Goal: Navigation & Orientation: Find specific page/section

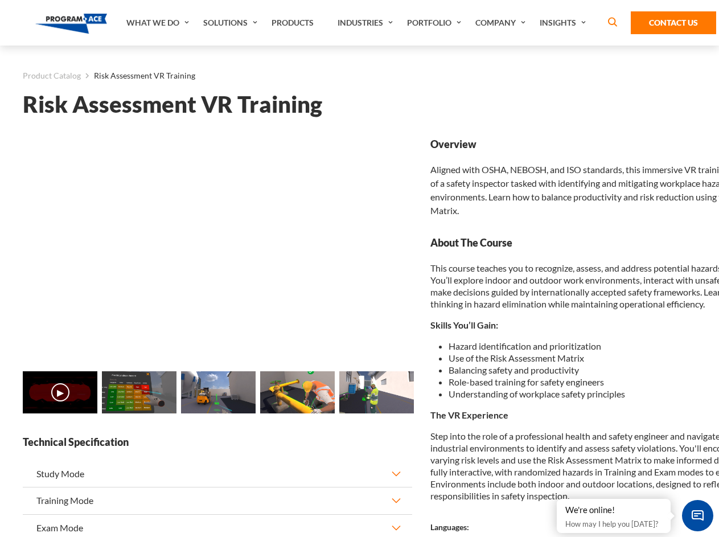
click at [232, 23] on link "Solutions" at bounding box center [232, 23] width 68 height 46
click at [0, 0] on div "AI & Computer Vision Solutions Computer Vision Quality Control AI tools for fas…" at bounding box center [0, 0] width 0 height 0
click at [0, 0] on div "AI & Computer Vision Solutions Virtual Training Solutions Virtual Tour Solution…" at bounding box center [0, 0] width 0 height 0
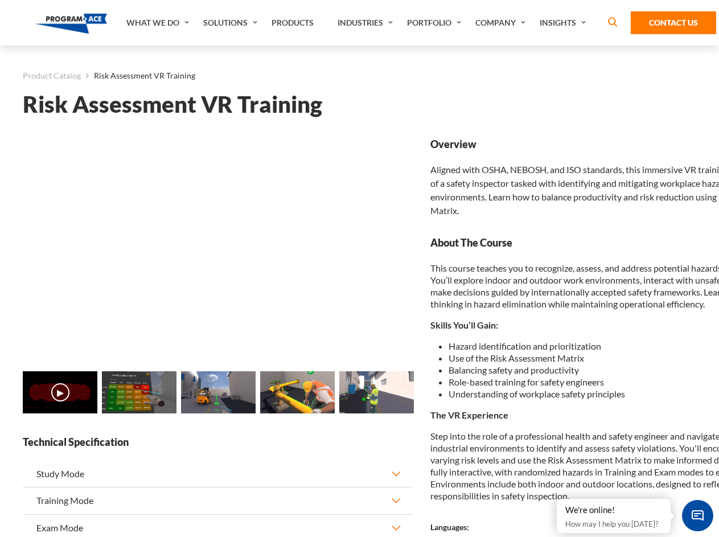
click at [0, 0] on div "AI & Computer Vision Solutions Virtual Training Solutions Virtual Tour Solution…" at bounding box center [0, 0] width 0 height 0
click at [0, 0] on div "AI & Computer Vision Solutions Computer Vision Quality Control AI tools for fas…" at bounding box center [0, 0] width 0 height 0
